Goal: Task Accomplishment & Management: Manage account settings

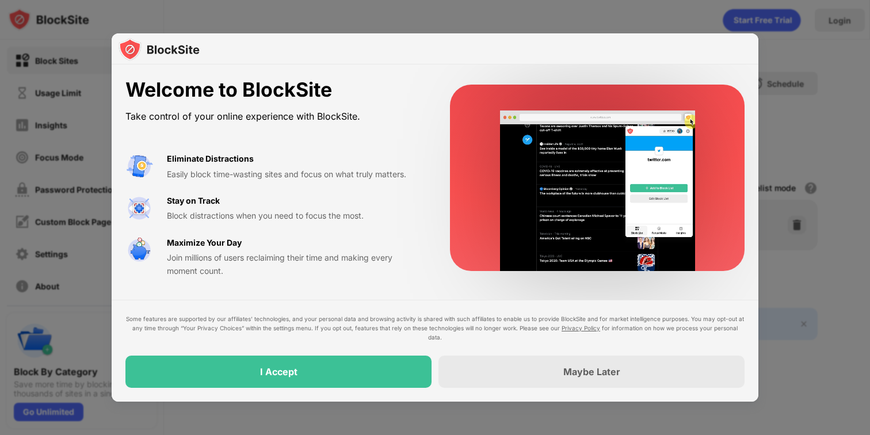
click at [420, 334] on div "Some features are supported by our affiliates’ technologies, and your personal …" at bounding box center [434, 328] width 619 height 28
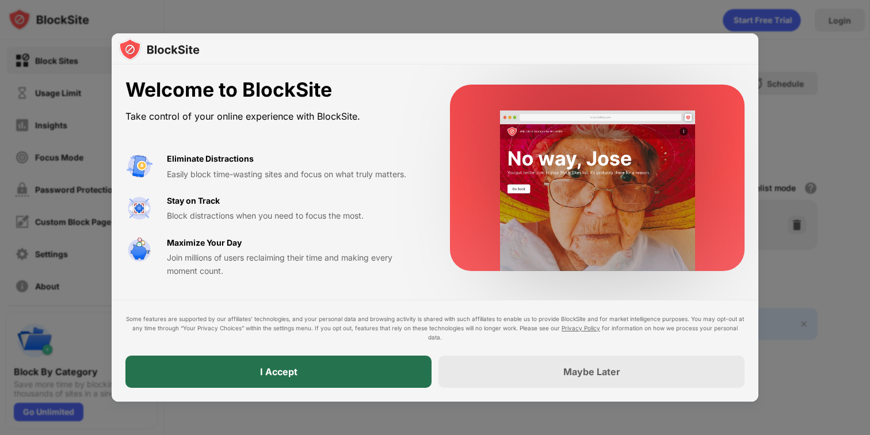
click at [411, 363] on div "I Accept" at bounding box center [278, 371] width 306 height 32
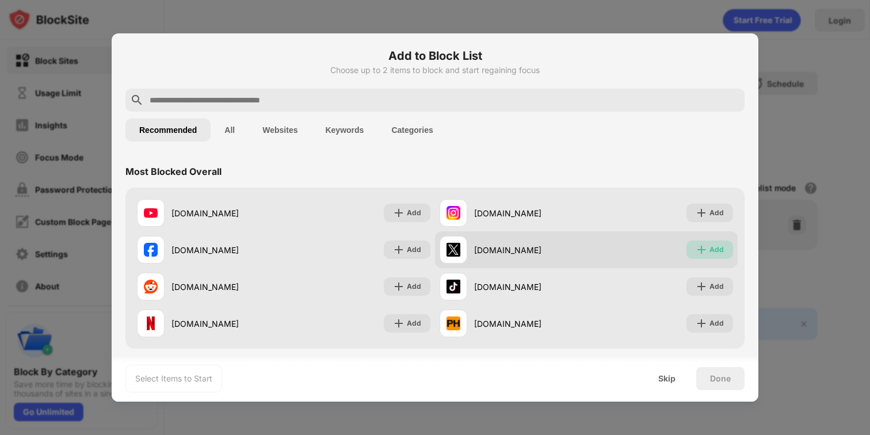
click at [699, 248] on img at bounding box center [701, 250] width 12 height 12
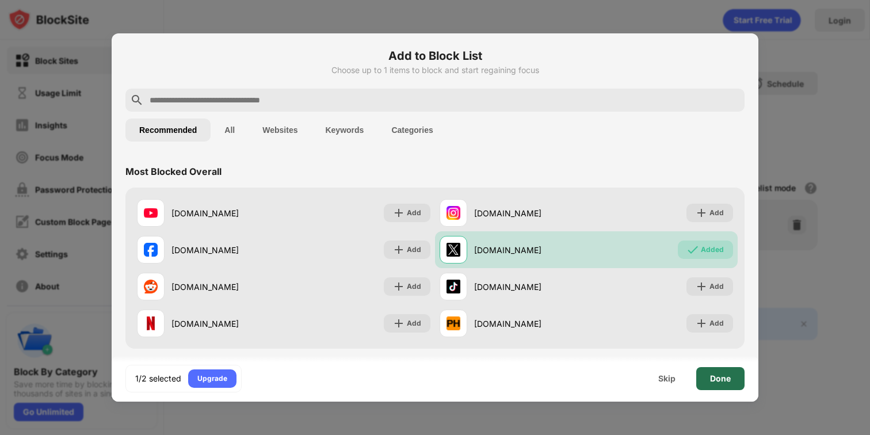
click at [718, 374] on div "Done" at bounding box center [720, 378] width 21 height 9
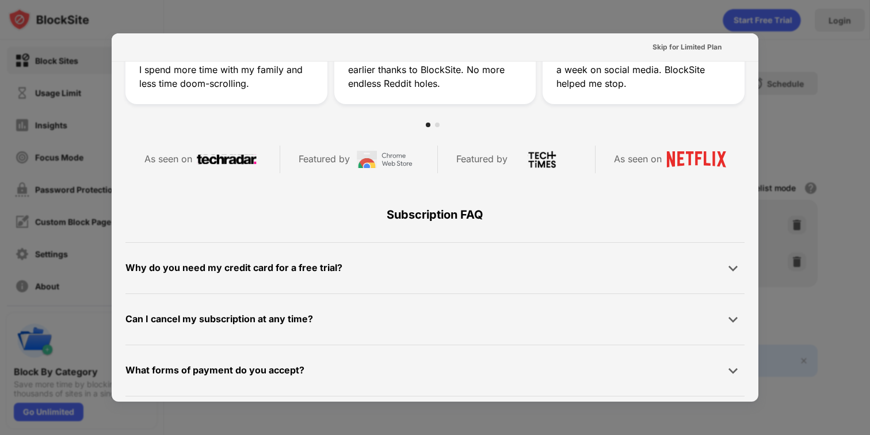
scroll to position [561, 0]
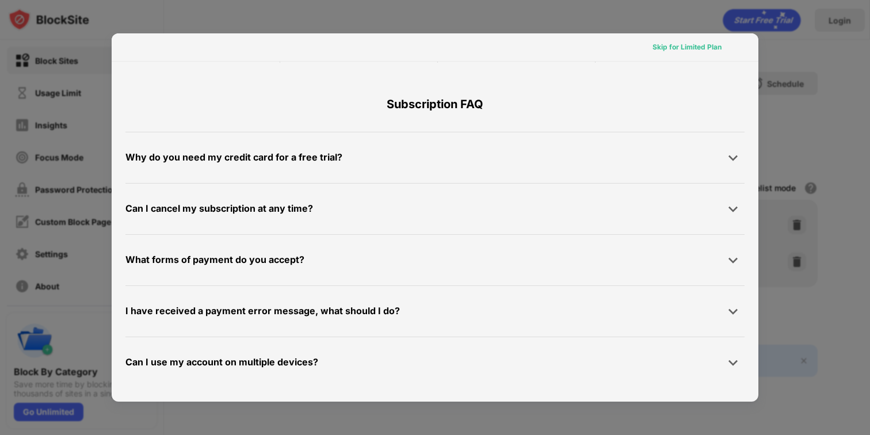
click at [671, 47] on div "Skip for Limited Plan" at bounding box center [686, 47] width 69 height 12
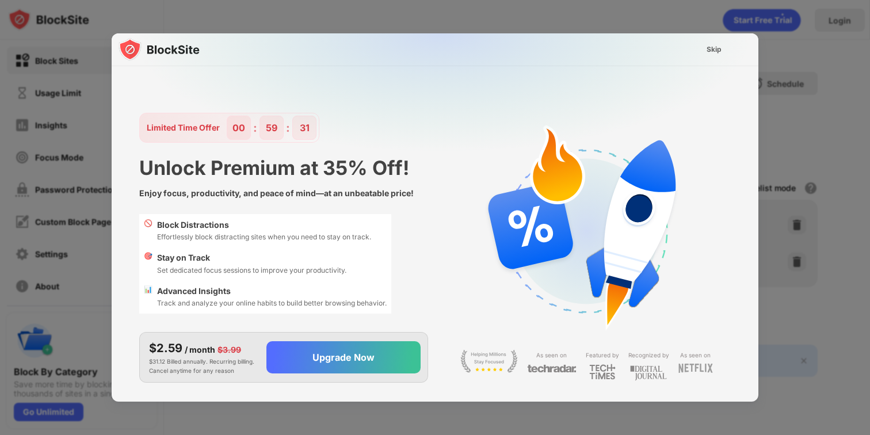
scroll to position [0, 0]
click at [726, 49] on div "Skip" at bounding box center [713, 49] width 33 height 18
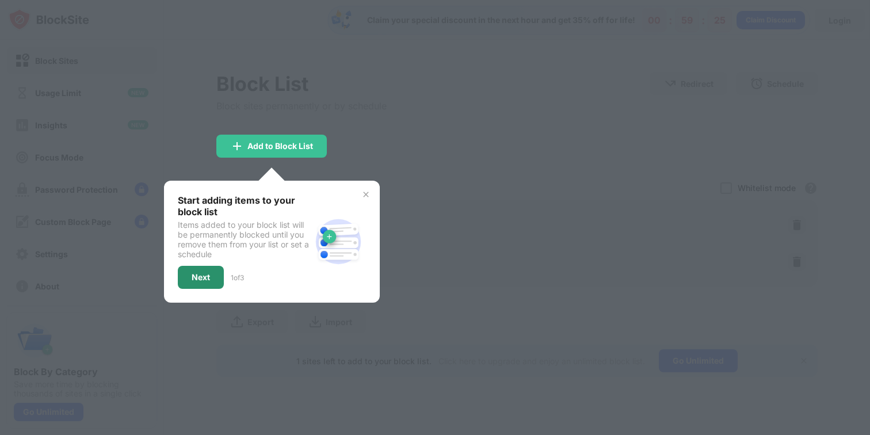
click at [204, 278] on div "Next" at bounding box center [201, 277] width 18 height 9
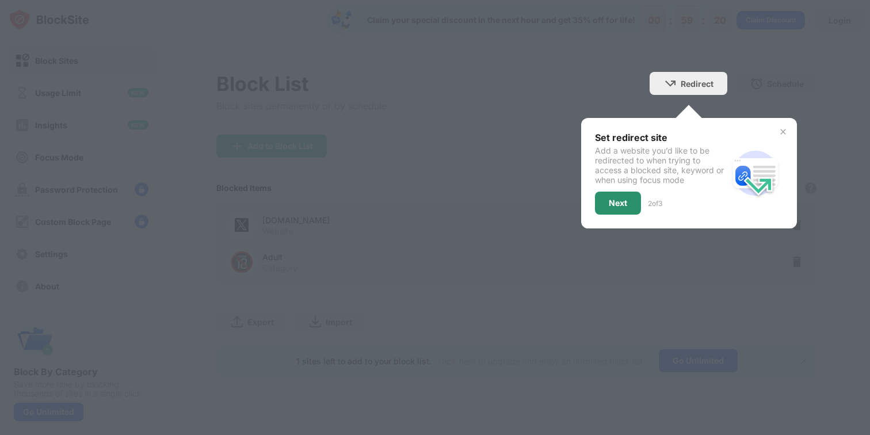
click at [622, 200] on div "Next" at bounding box center [618, 202] width 18 height 9
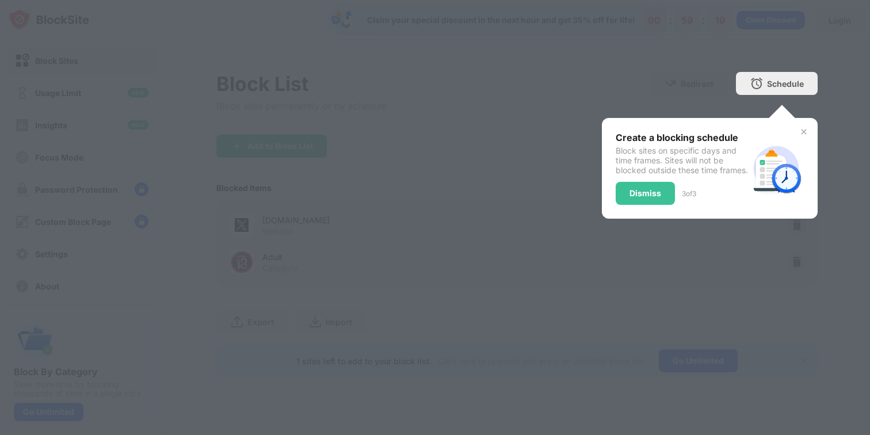
click at [640, 215] on div "Create a blocking schedule Block sites on specific days and time frames. Sites …" at bounding box center [710, 168] width 216 height 101
click at [641, 198] on div "Dismiss" at bounding box center [645, 193] width 32 height 9
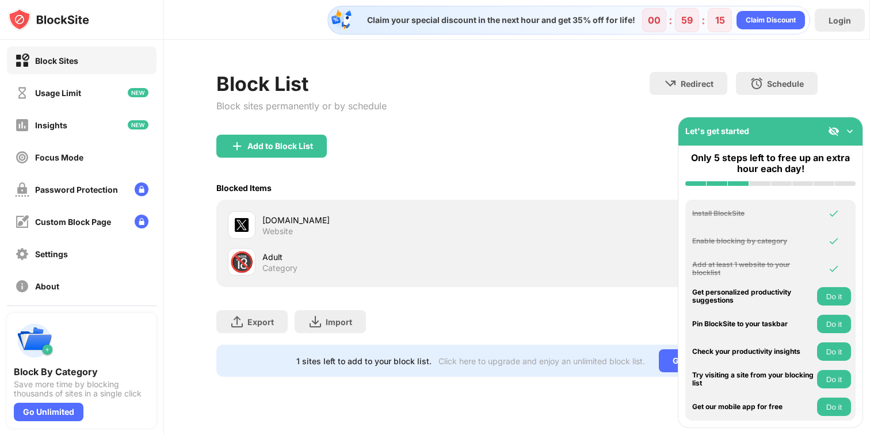
click at [850, 131] on img at bounding box center [850, 131] width 12 height 12
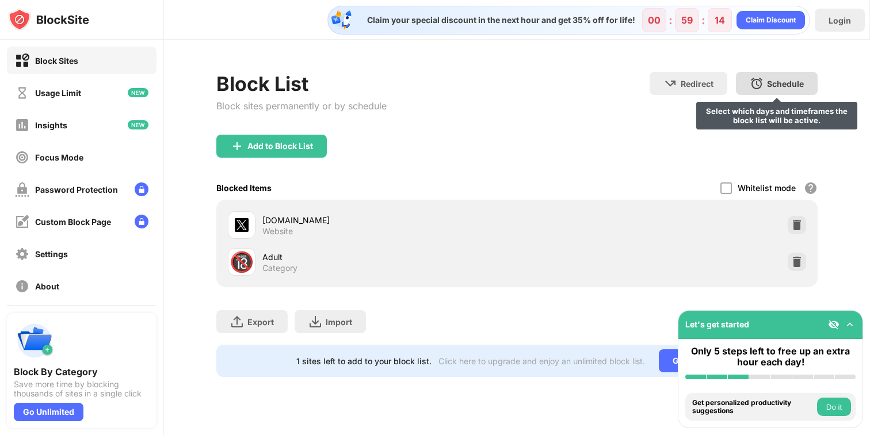
click at [763, 83] on div "Schedule Select which days and timeframes the block list will be active." at bounding box center [777, 83] width 82 height 23
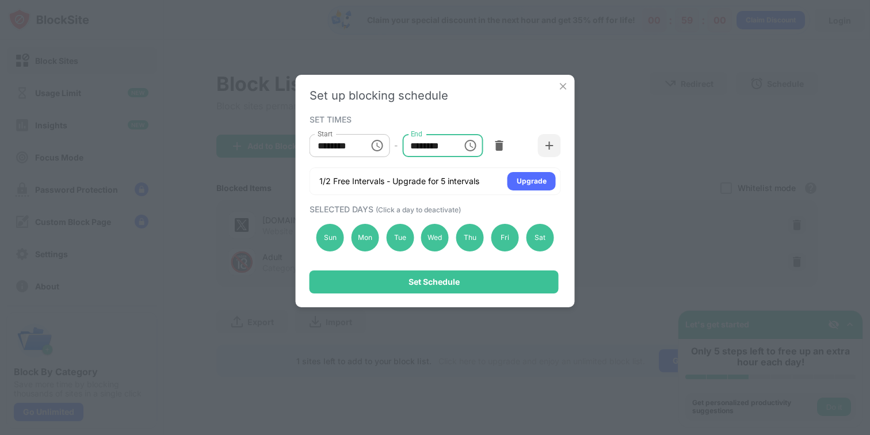
drag, startPoint x: 434, startPoint y: 146, endPoint x: 382, endPoint y: 146, distance: 51.2
click at [382, 146] on div "Start ******** Start - End ******** End" at bounding box center [409, 145] width 201 height 23
click at [418, 146] on input "********" at bounding box center [428, 145] width 52 height 23
type input "********"
click at [330, 150] on input "********" at bounding box center [335, 145] width 52 height 23
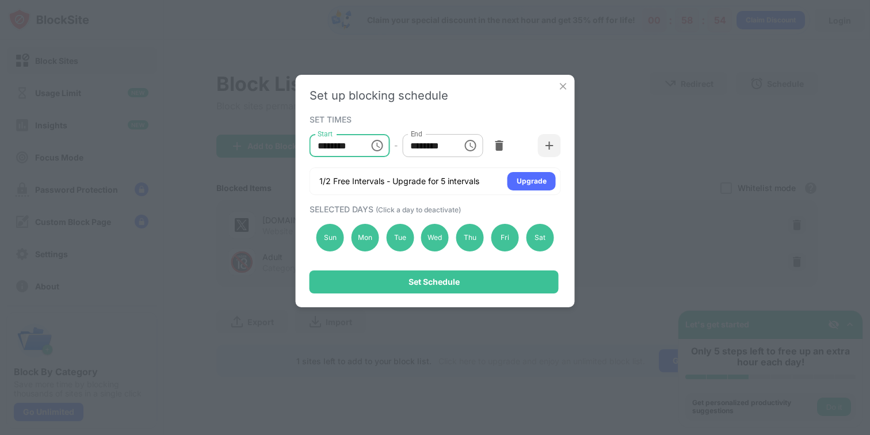
click at [323, 144] on input "********" at bounding box center [335, 145] width 52 height 23
click at [504, 238] on div "Fri" at bounding box center [505, 238] width 28 height 28
click at [470, 238] on div "Thu" at bounding box center [470, 238] width 28 height 28
click at [424, 238] on div "Wed" at bounding box center [435, 238] width 28 height 28
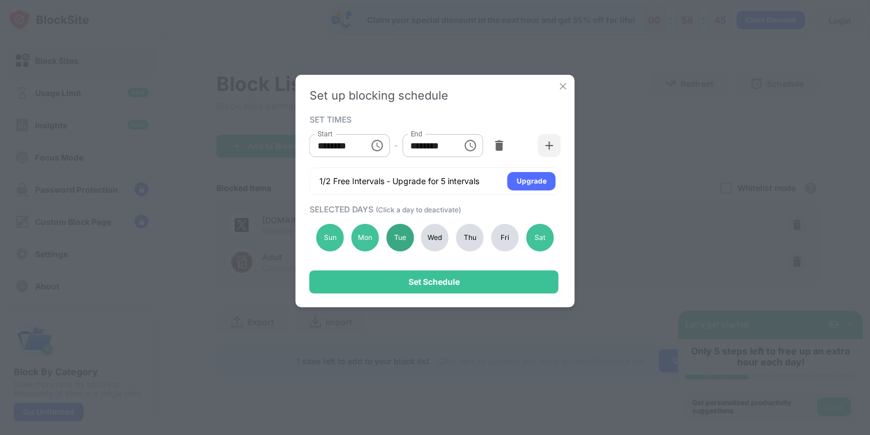
click at [405, 238] on div "Tue" at bounding box center [400, 238] width 28 height 28
click at [367, 238] on div "Mon" at bounding box center [365, 238] width 28 height 28
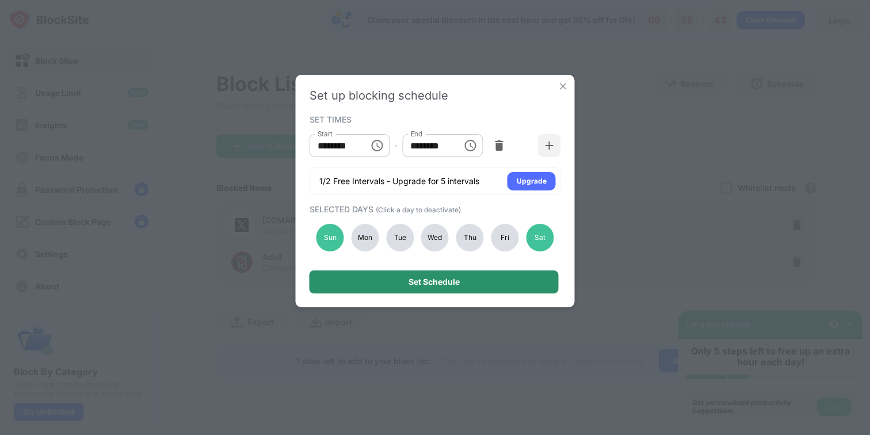
click at [380, 282] on div "Set Schedule" at bounding box center [433, 281] width 249 height 23
